Goal: Entertainment & Leisure: Browse casually

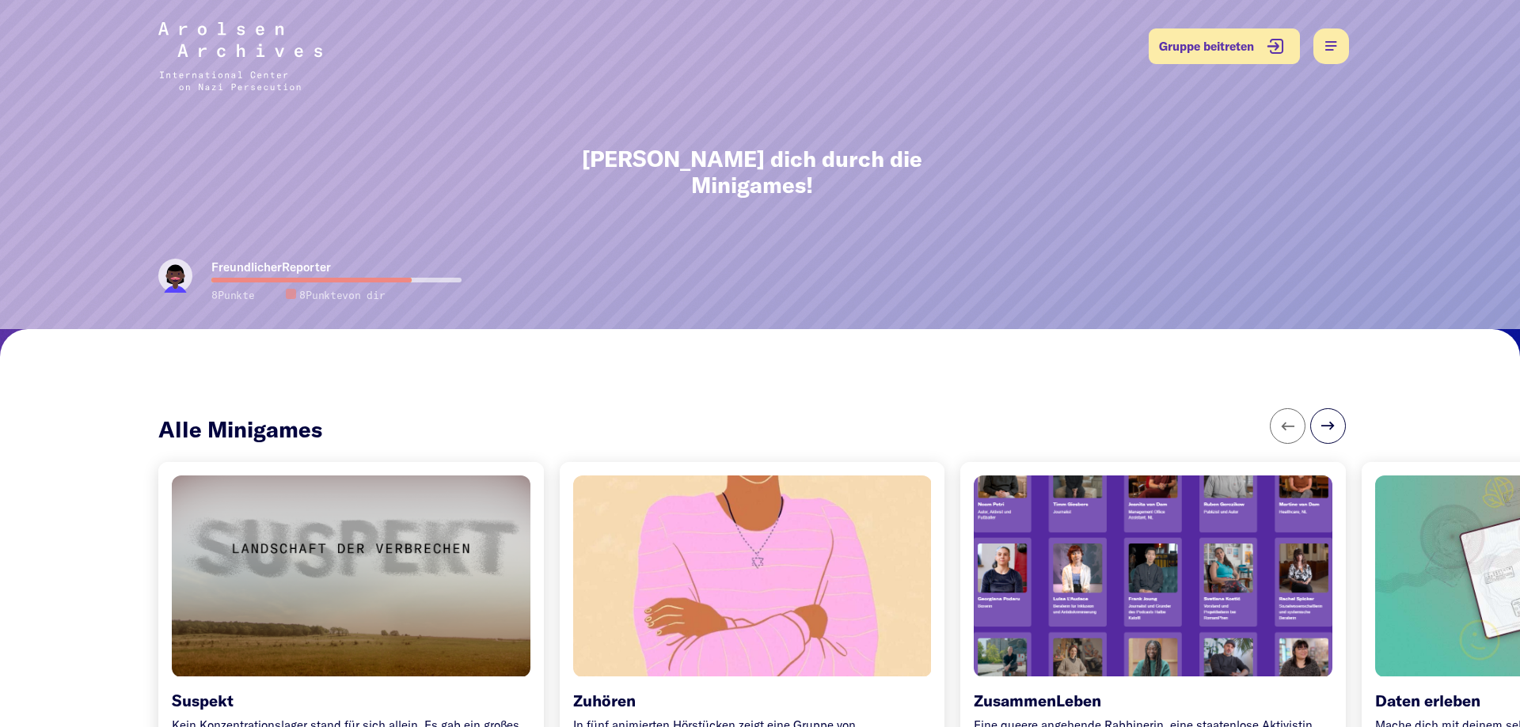
click at [1035, 566] on div at bounding box center [1153, 575] width 376 height 211
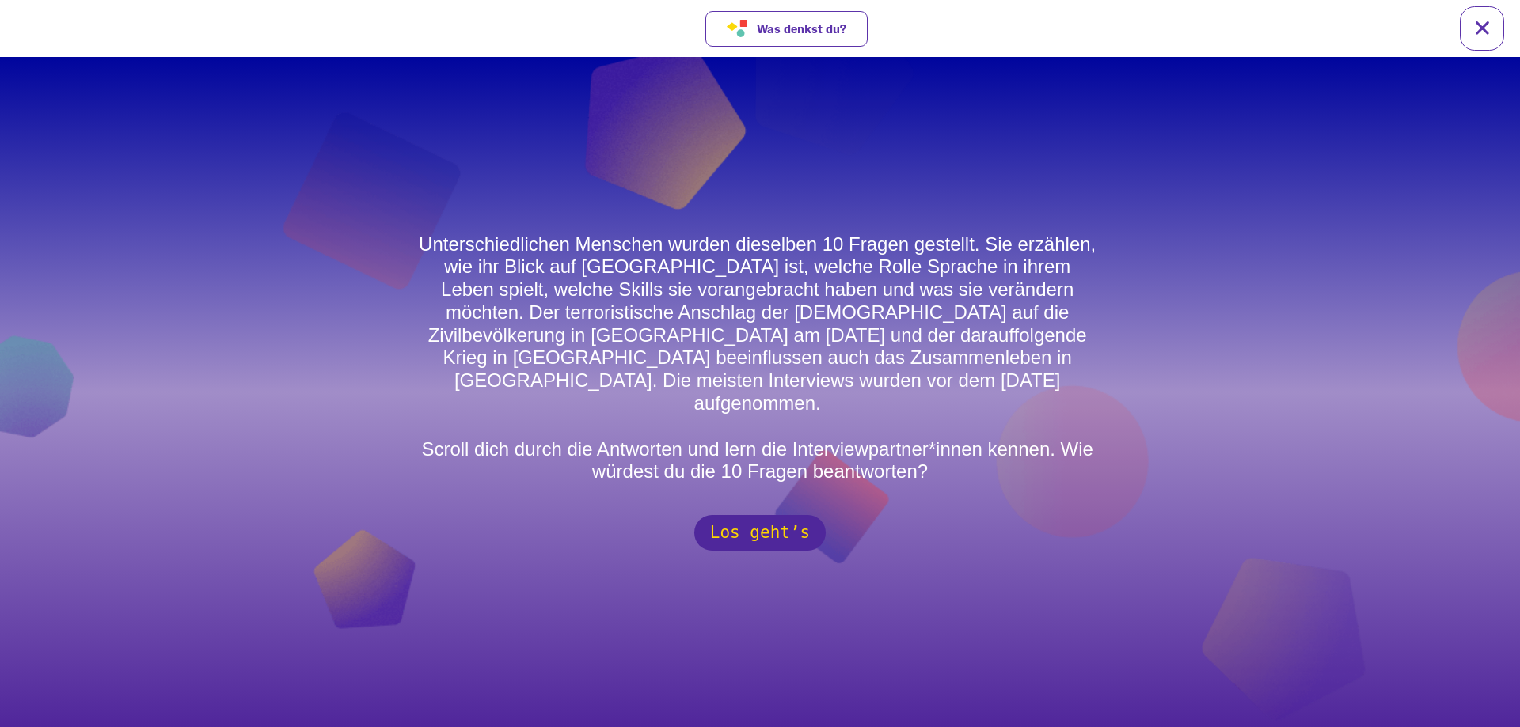
click at [790, 533] on button "Los geht’s" at bounding box center [759, 533] width 131 height 36
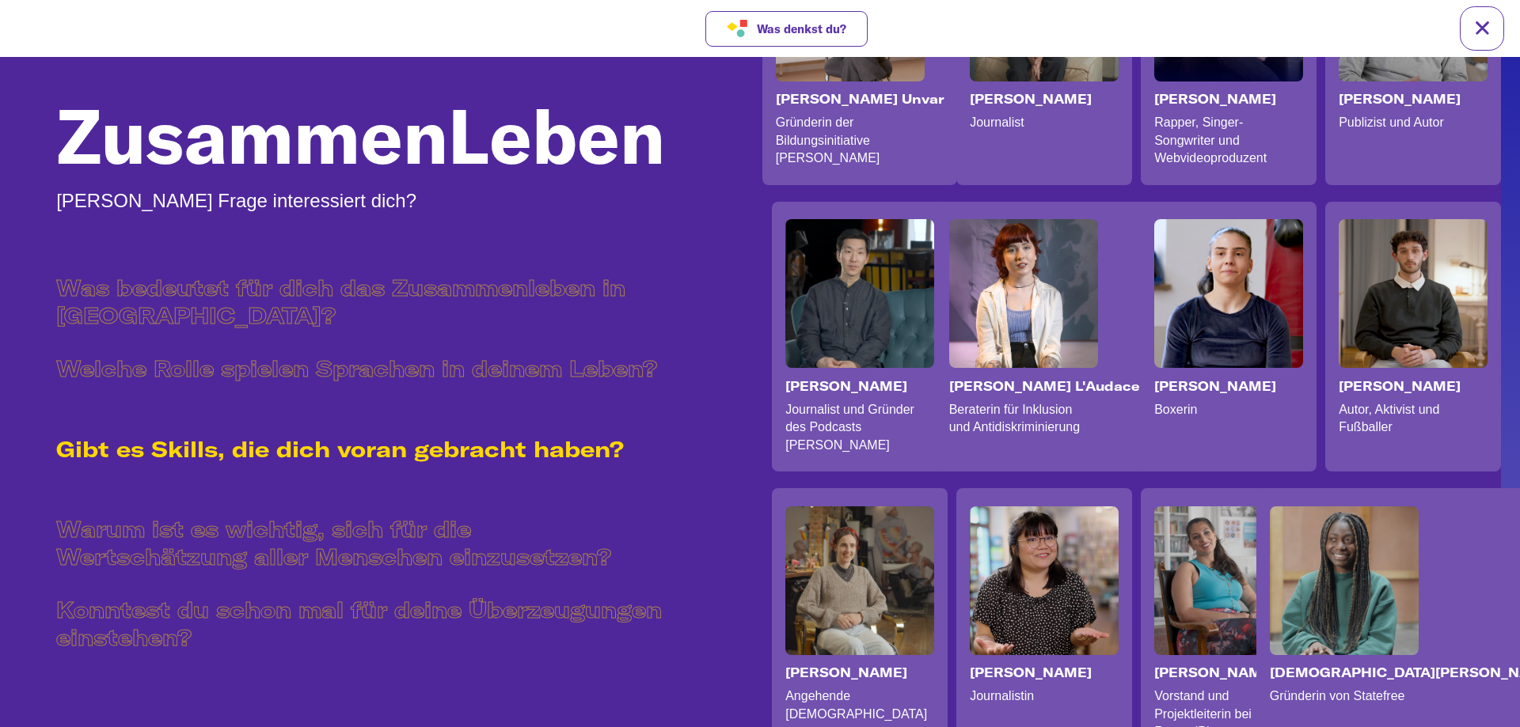
scroll to position [242, 19]
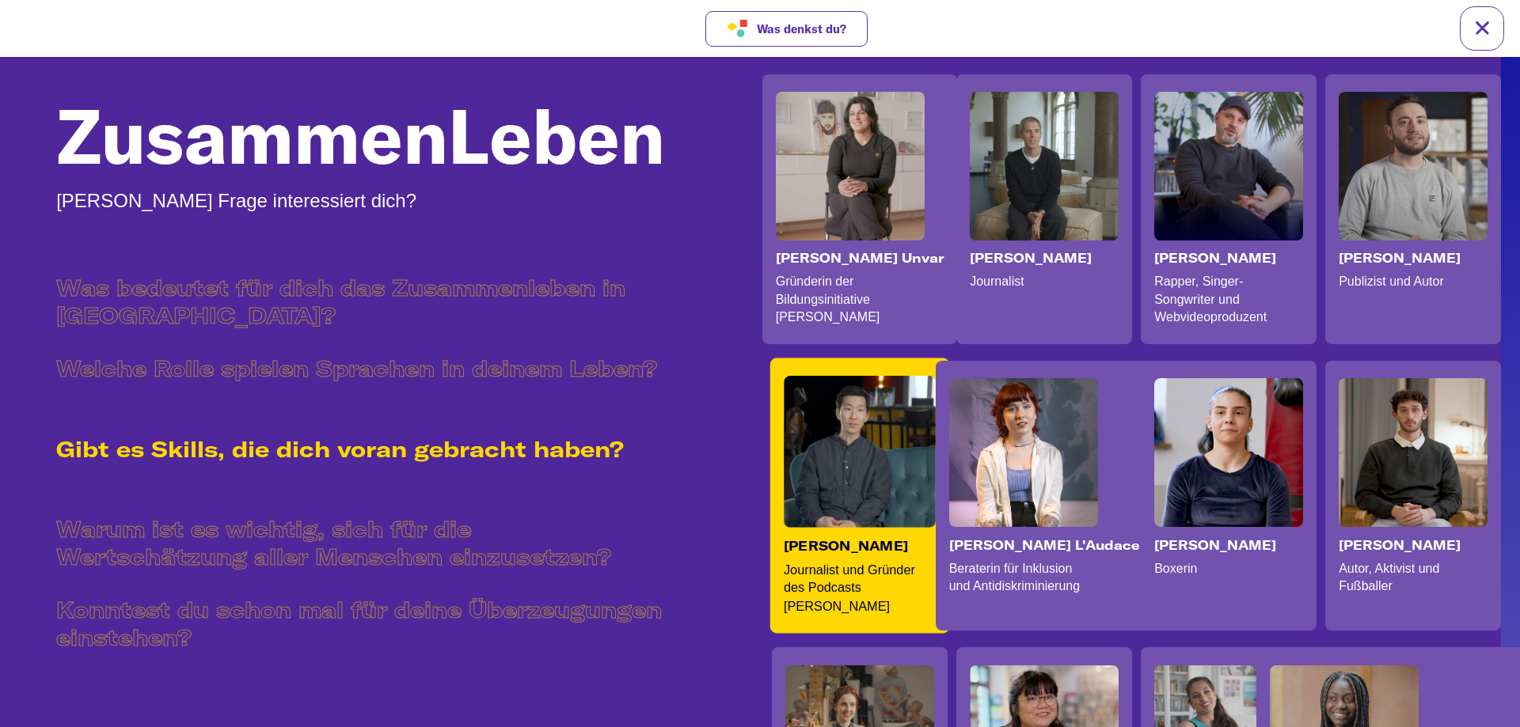
click at [887, 493] on video at bounding box center [860, 452] width 152 height 152
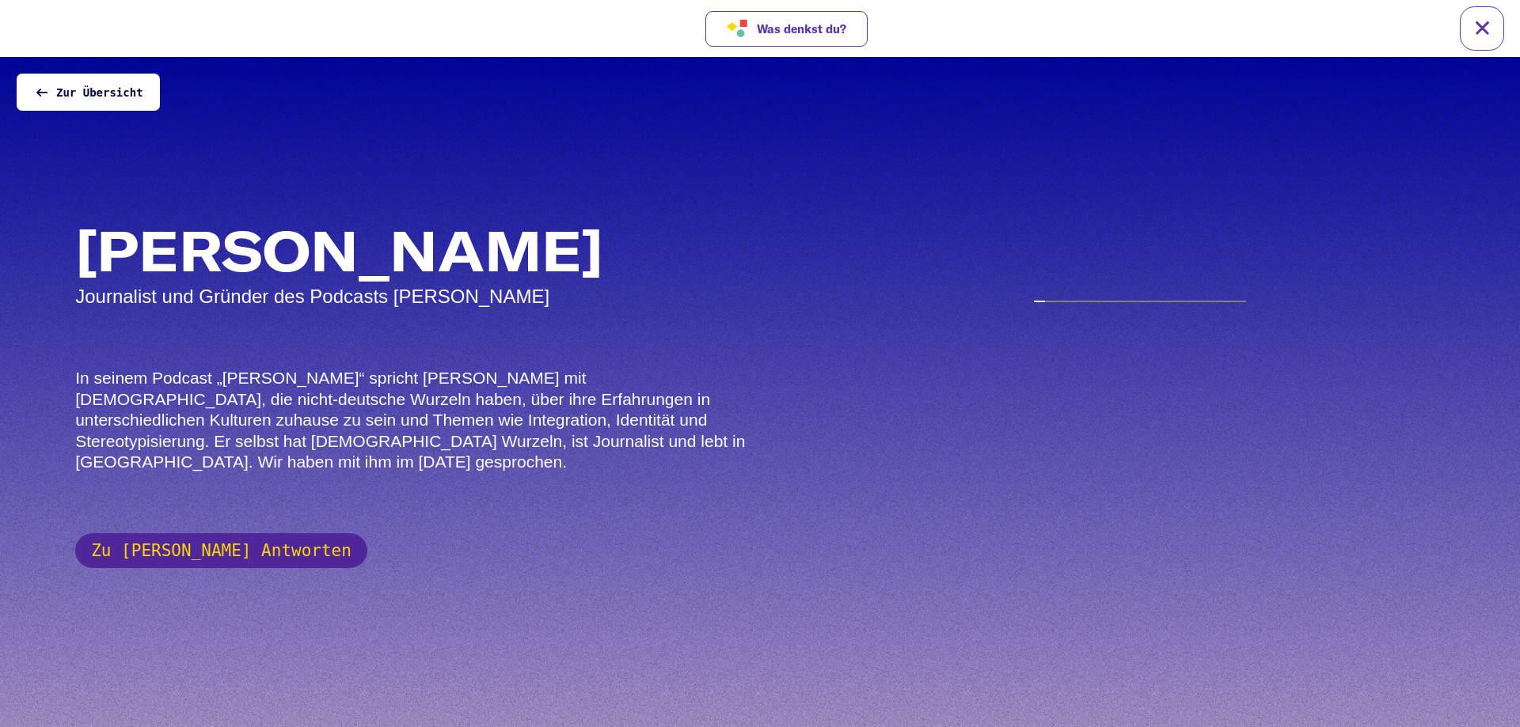
click at [221, 544] on button "Zu [PERSON_NAME] Antworten" at bounding box center [221, 550] width 292 height 35
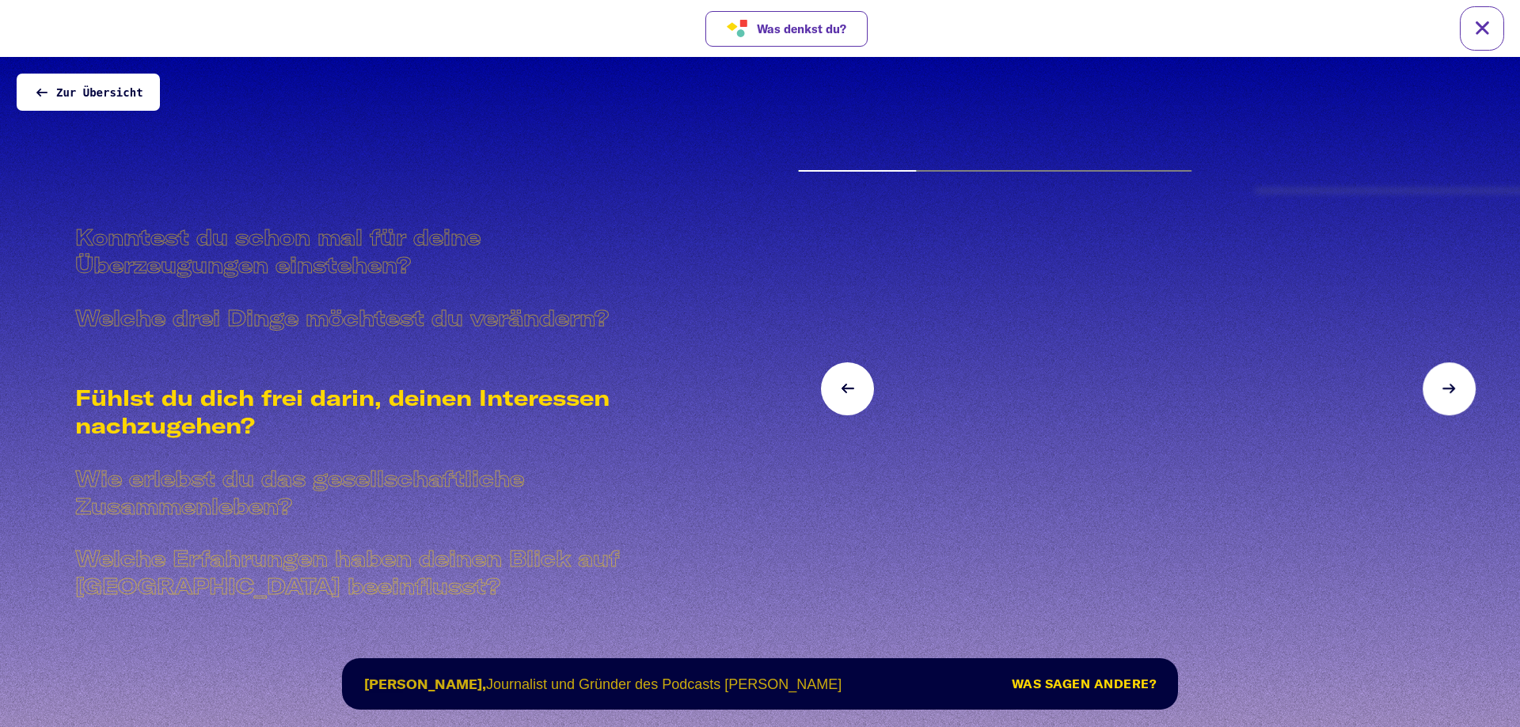
click at [1442, 407] on button at bounding box center [1448, 389] width 53 height 53
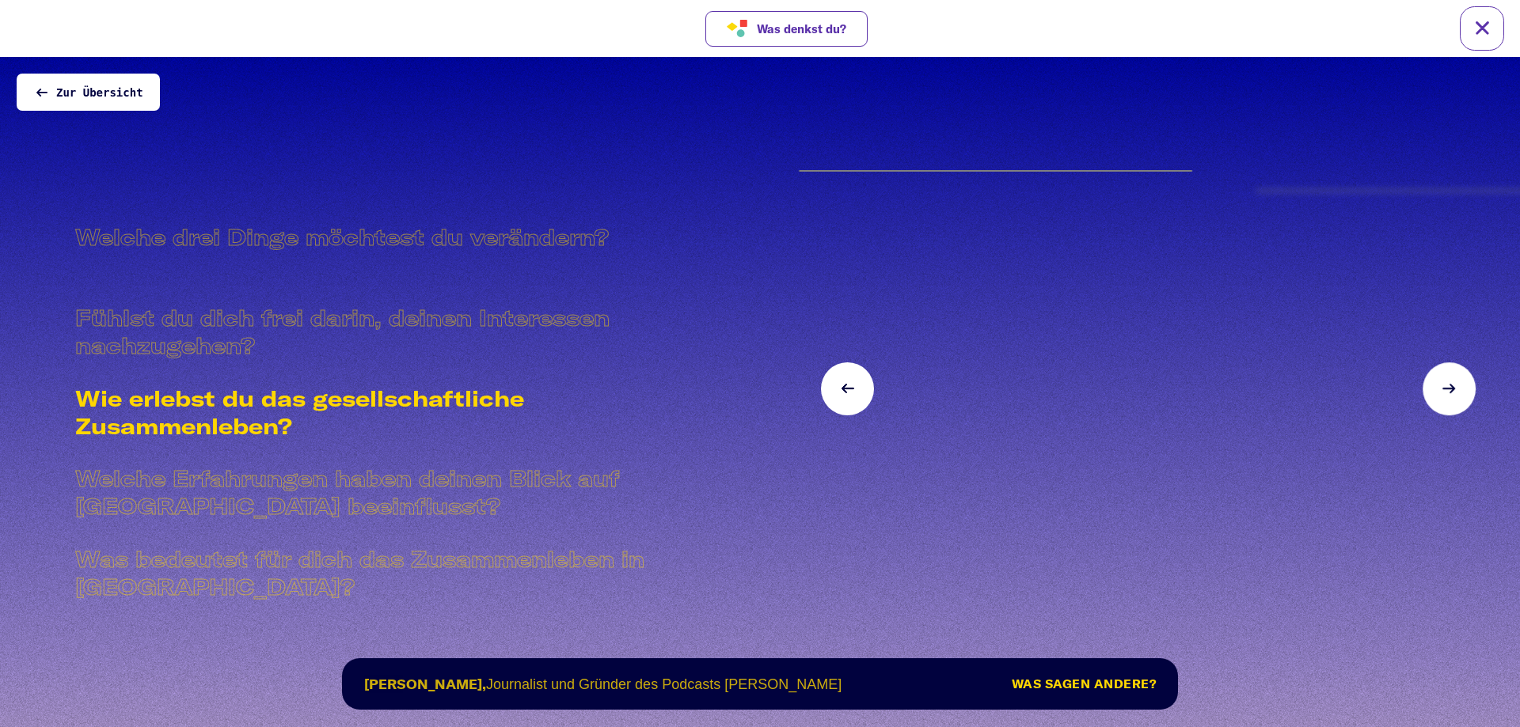
click at [1442, 407] on button at bounding box center [1448, 389] width 53 height 53
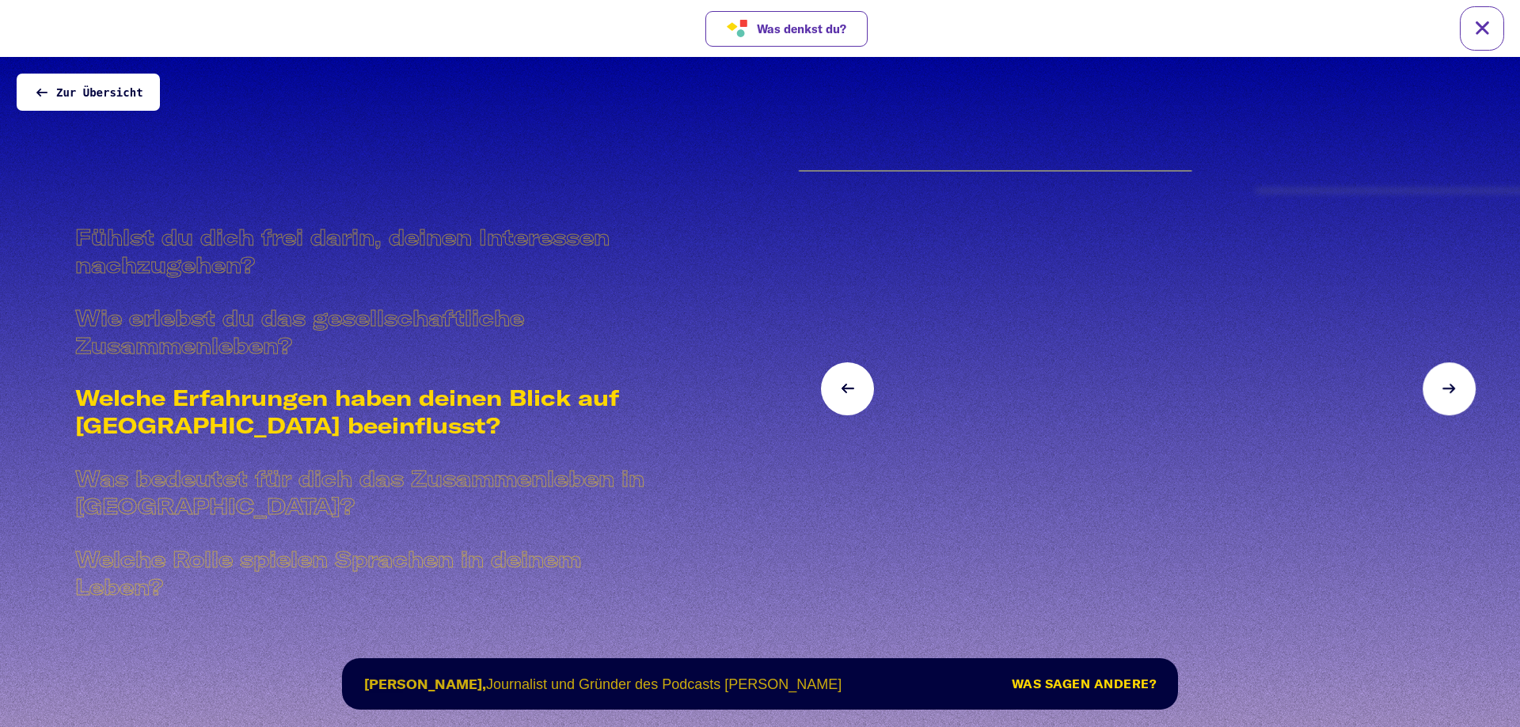
click at [1442, 407] on button at bounding box center [1448, 389] width 53 height 53
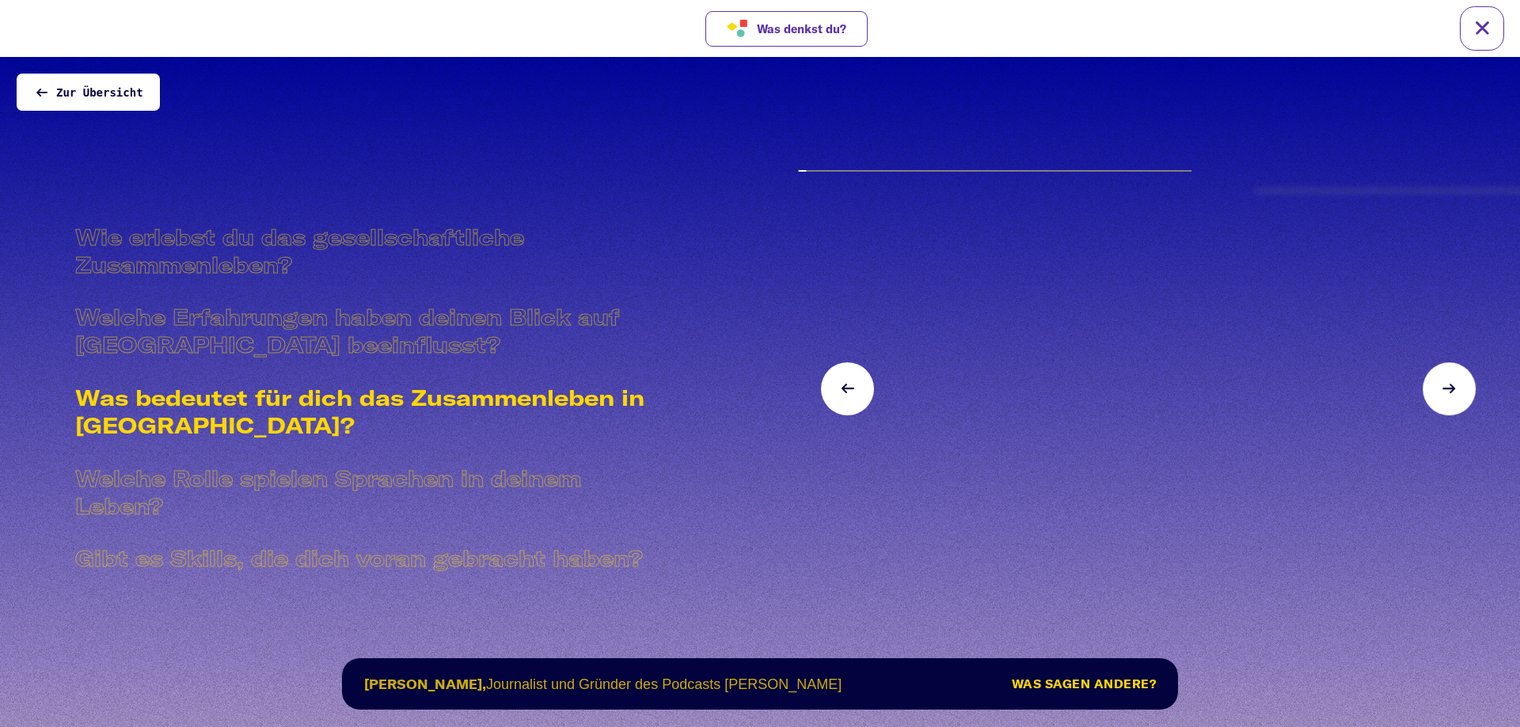
click at [1442, 407] on button at bounding box center [1448, 389] width 53 height 53
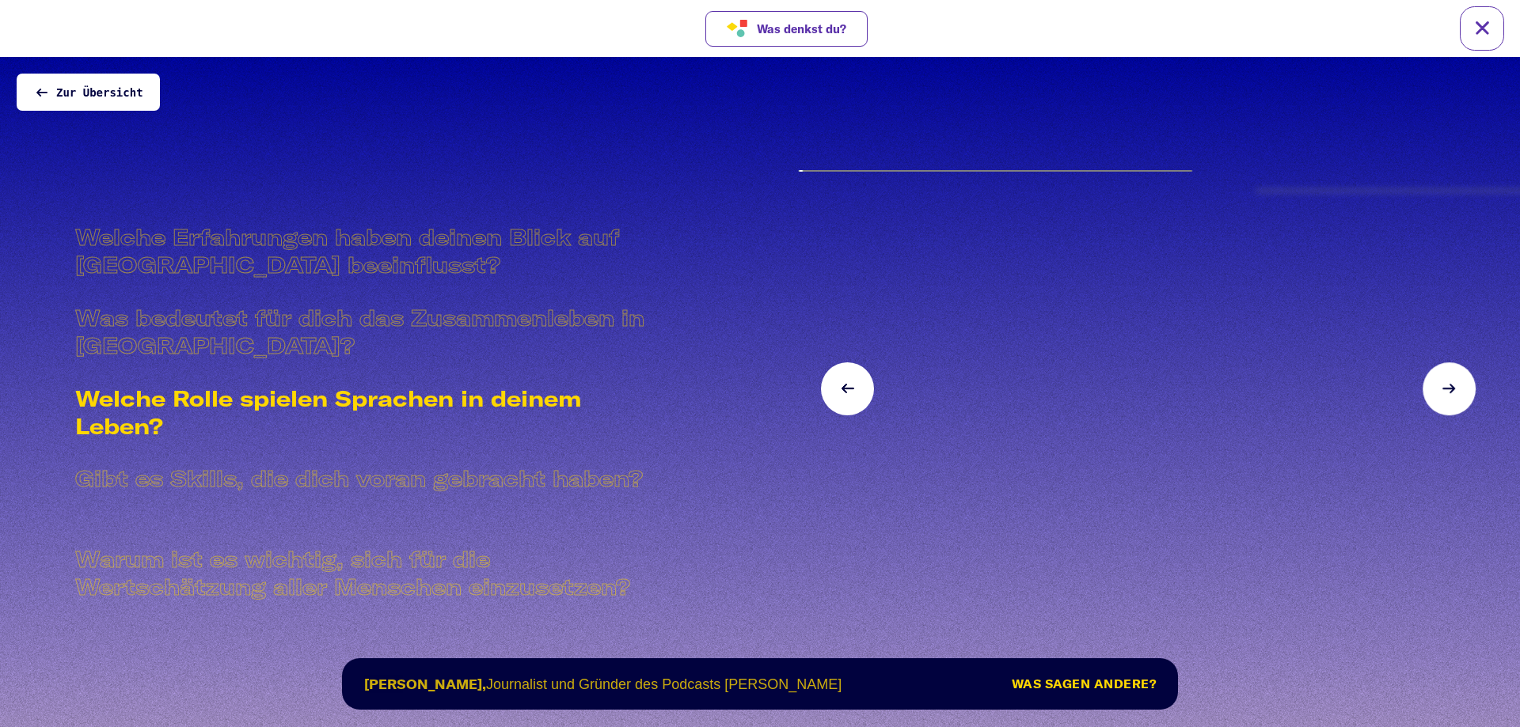
click at [1442, 407] on button at bounding box center [1448, 389] width 53 height 53
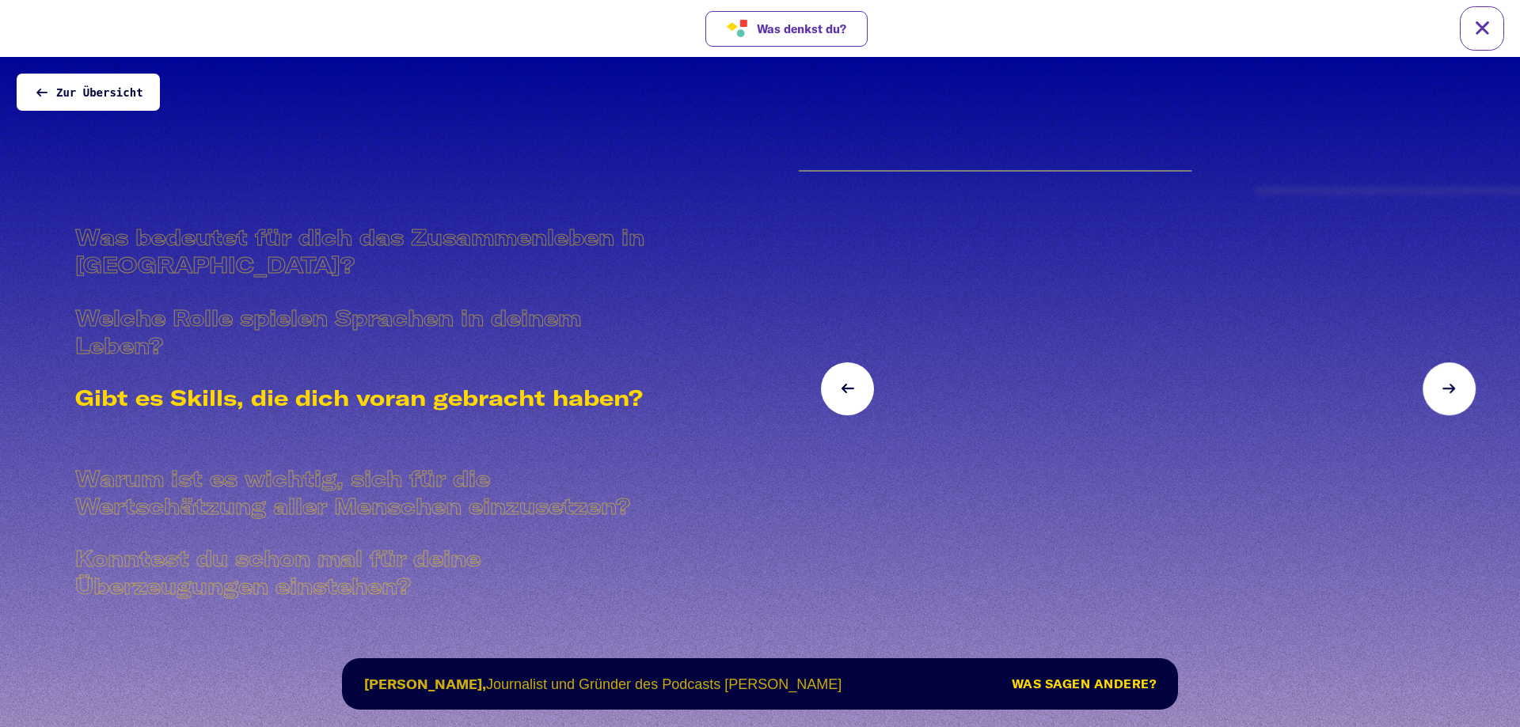
click at [1442, 407] on button at bounding box center [1448, 389] width 53 height 53
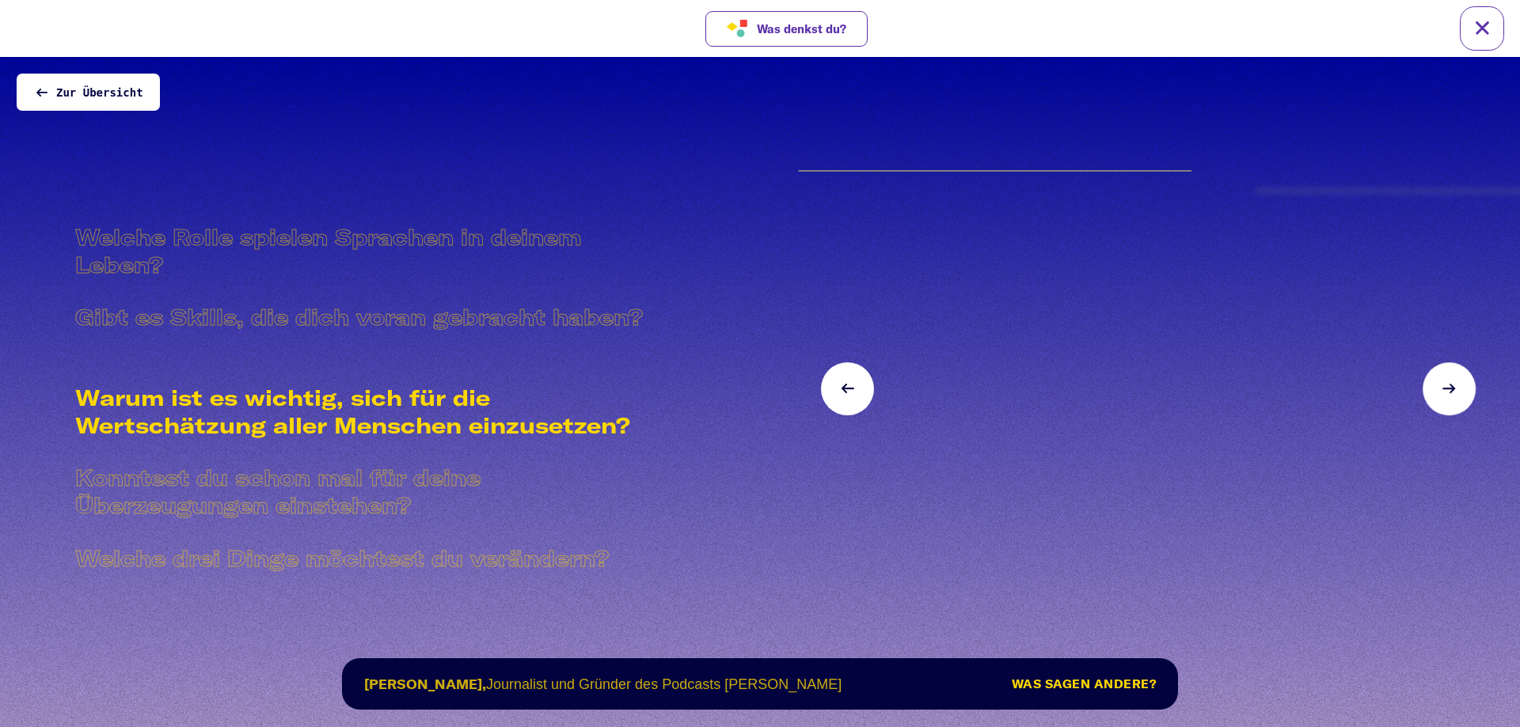
click at [1442, 407] on button at bounding box center [1448, 389] width 53 height 53
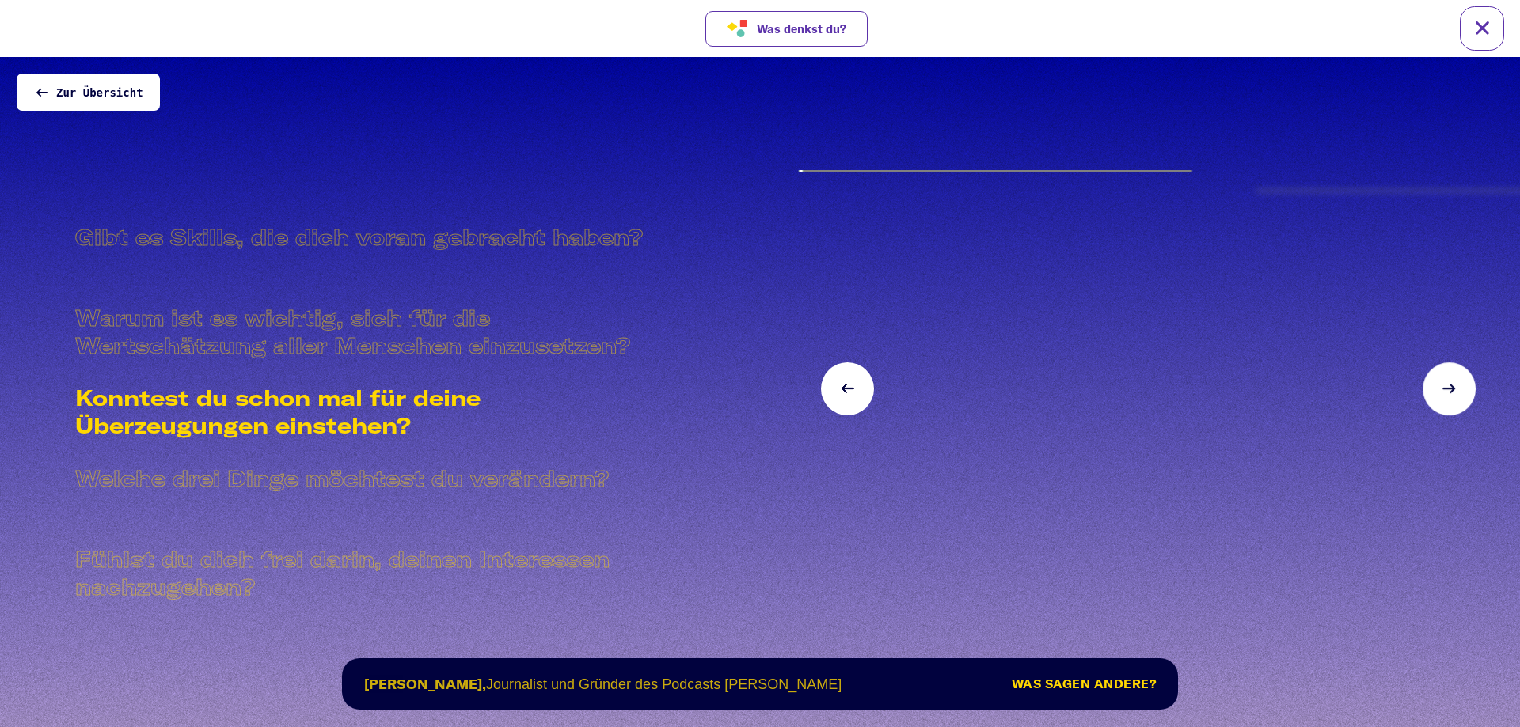
click at [1442, 407] on button at bounding box center [1448, 389] width 53 height 53
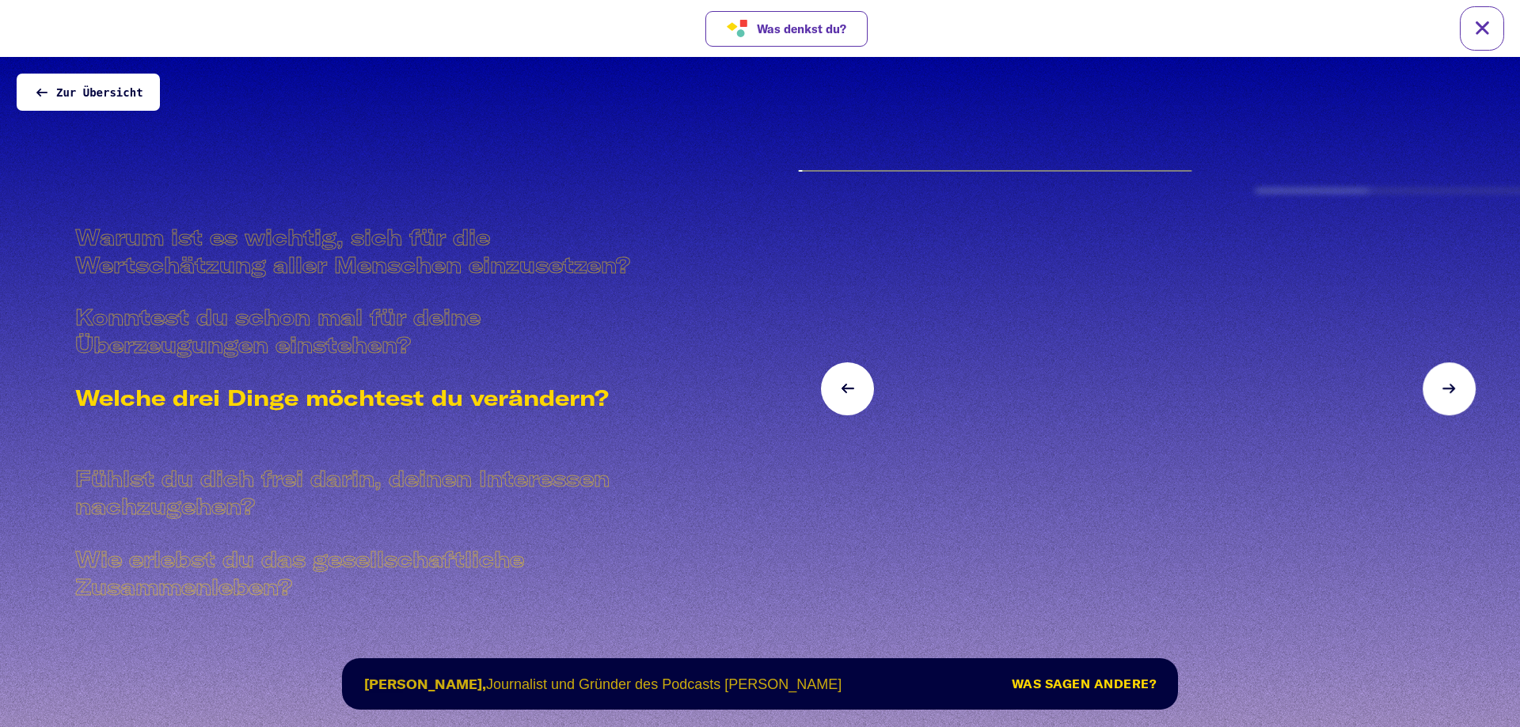
click at [1439, 407] on button at bounding box center [1448, 389] width 53 height 53
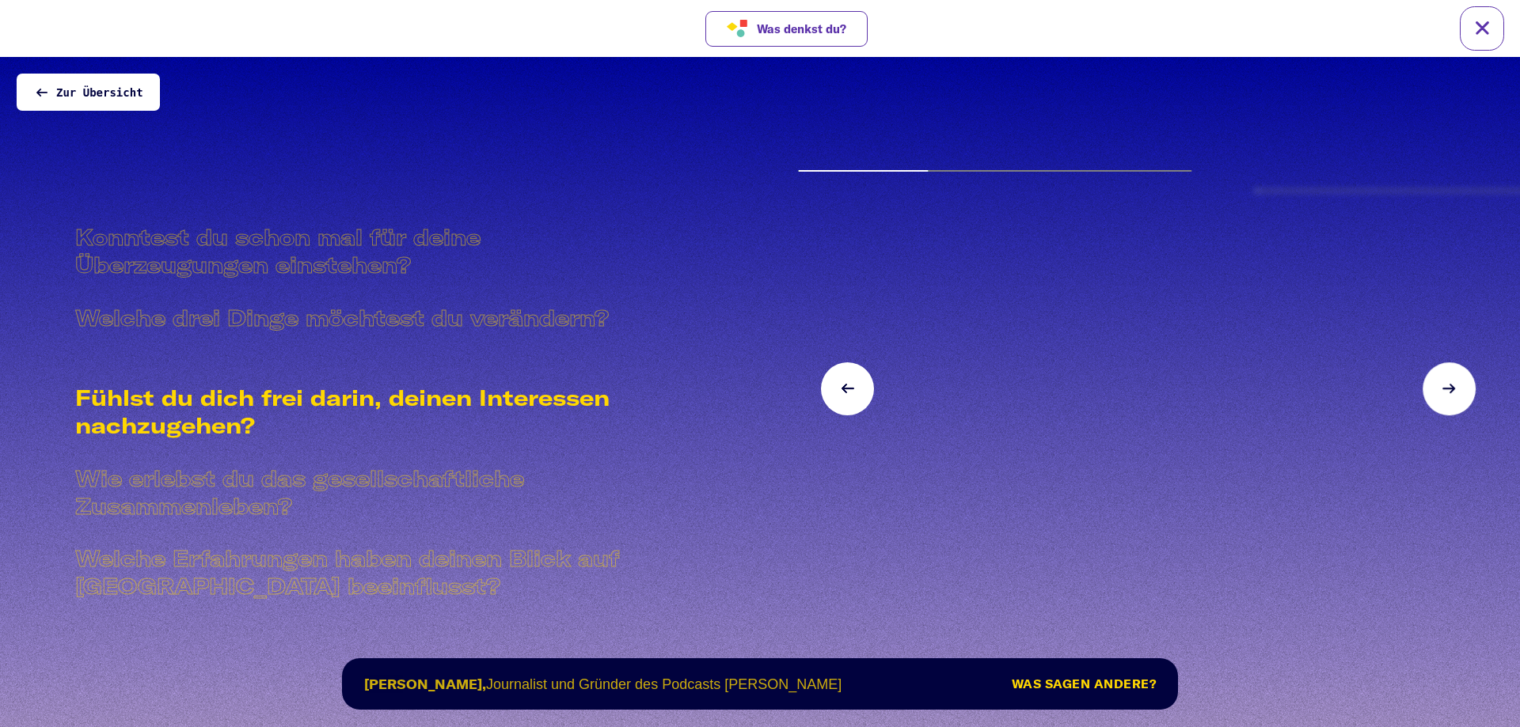
click at [1438, 408] on button at bounding box center [1448, 389] width 53 height 53
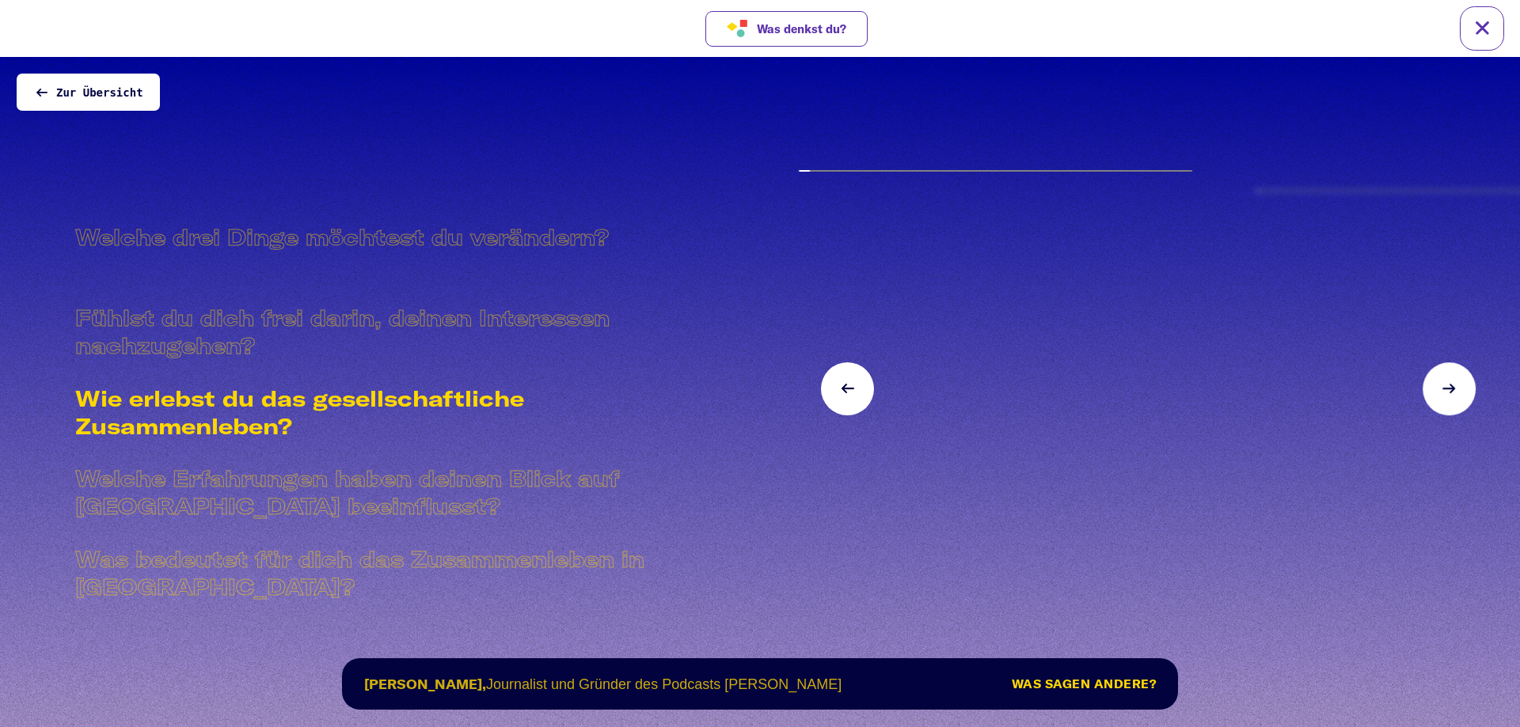
click at [1437, 410] on button at bounding box center [1448, 389] width 53 height 53
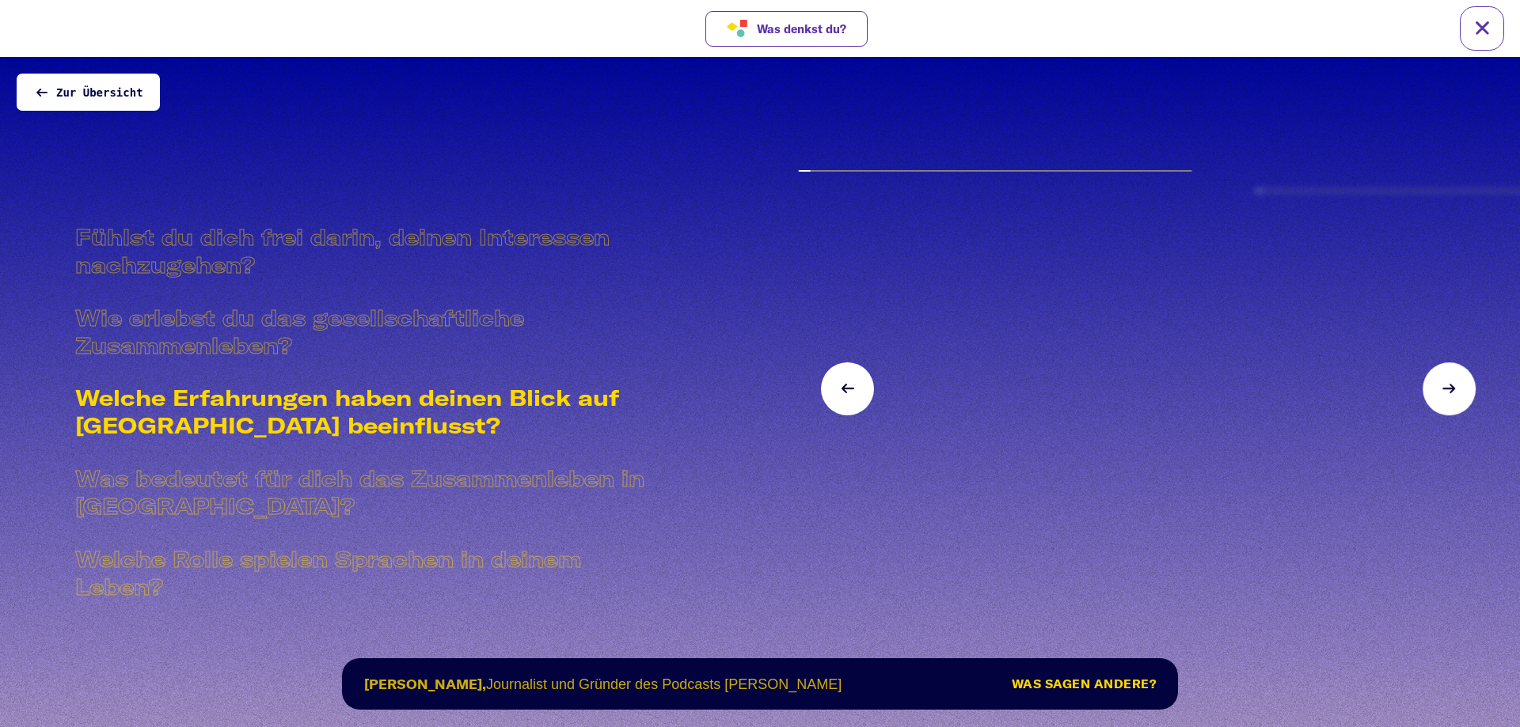
click at [1437, 410] on button at bounding box center [1448, 389] width 53 height 53
